Goal: Task Accomplishment & Management: Manage account settings

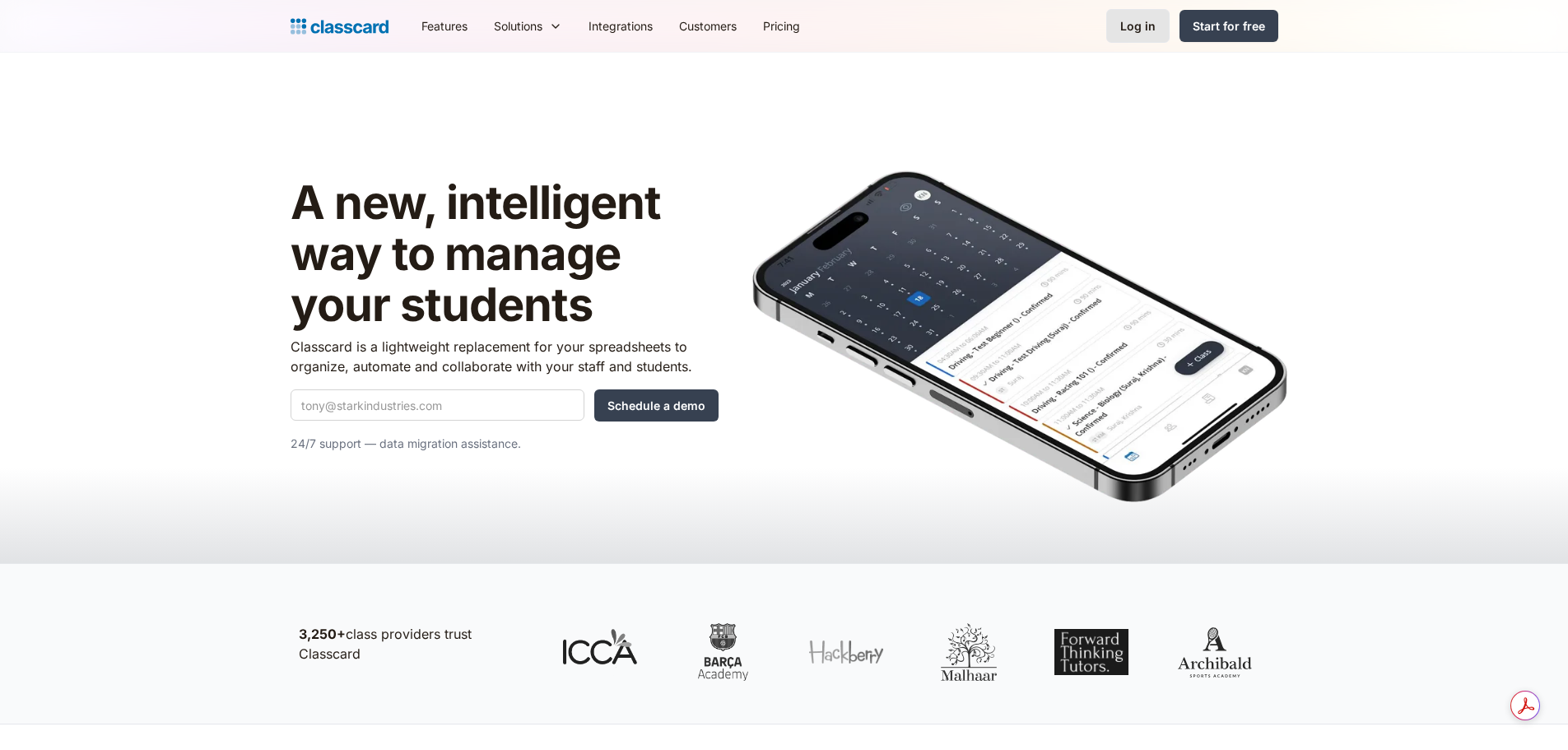
click at [1136, 31] on div "Log in" at bounding box center [1137, 26] width 36 height 17
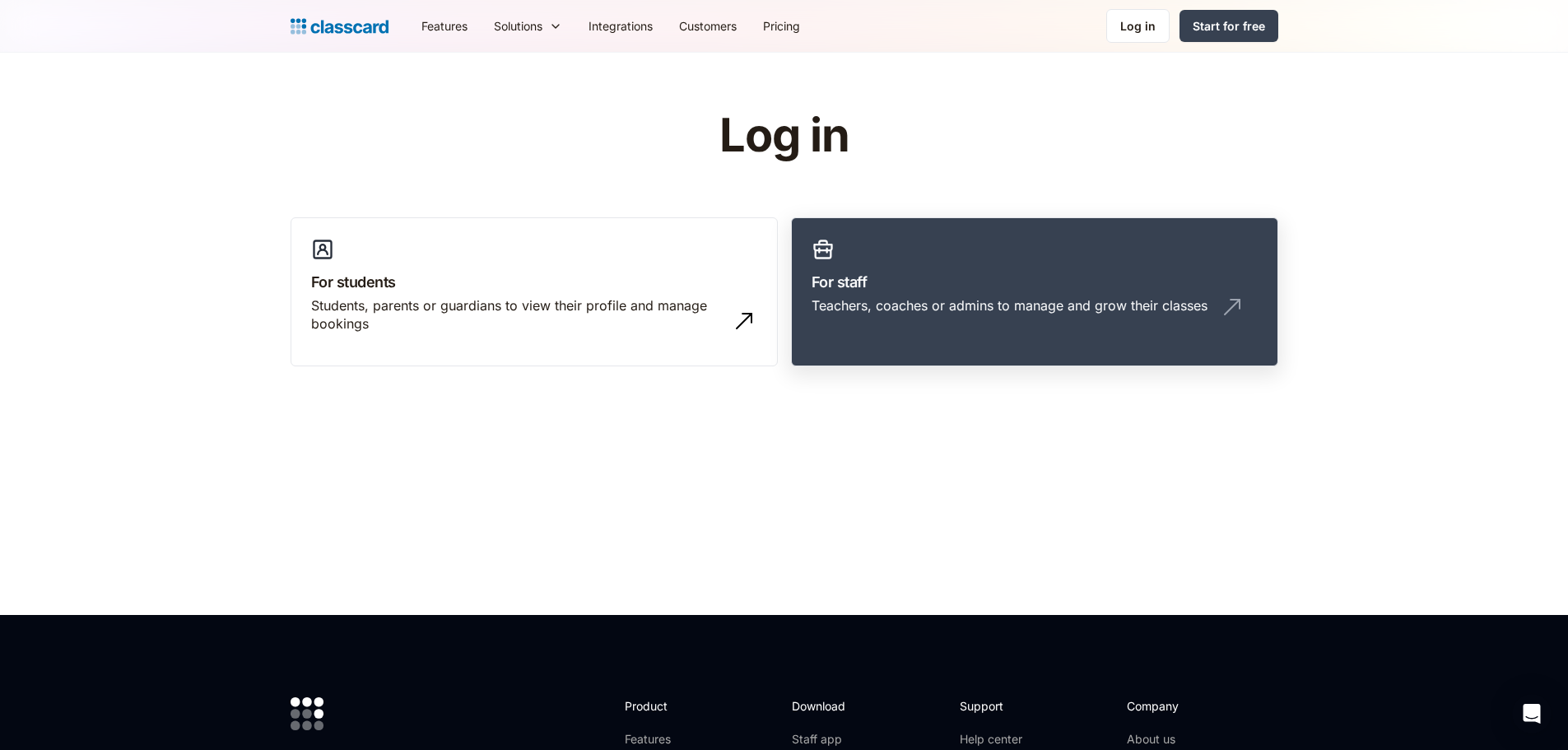
click at [846, 319] on div "Teachers, coaches or admins to manage and grow their classes" at bounding box center [1035, 312] width 446 height 31
